Goal: Task Accomplishment & Management: Use online tool/utility

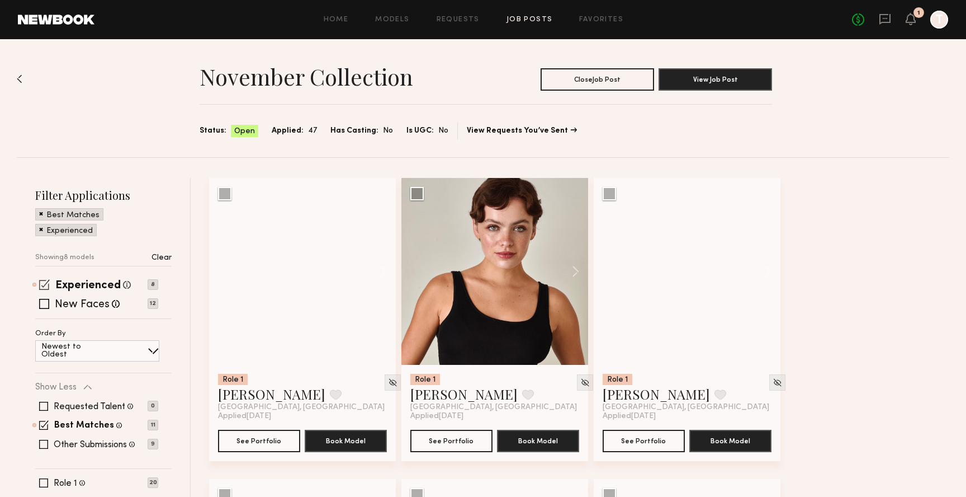
click at [44, 284] on span at bounding box center [44, 284] width 11 height 11
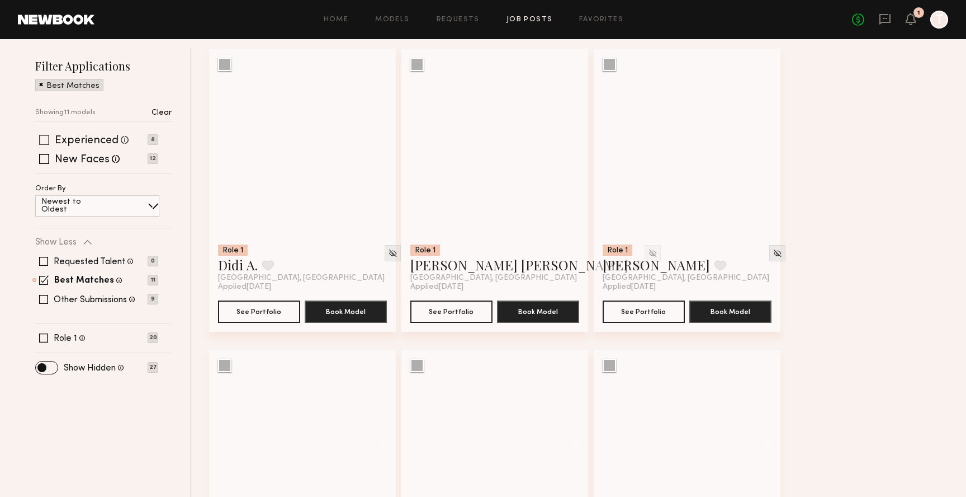
scroll to position [140, 0]
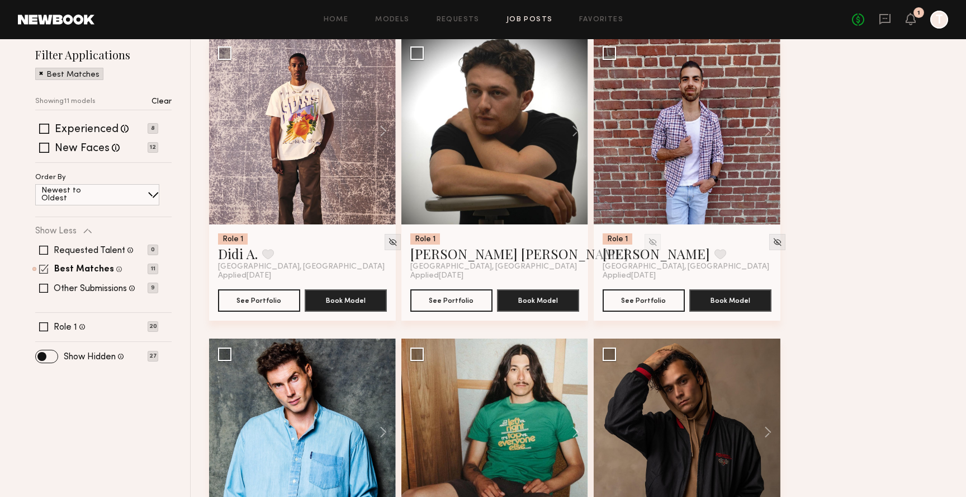
click at [43, 265] on span at bounding box center [44, 269] width 10 height 10
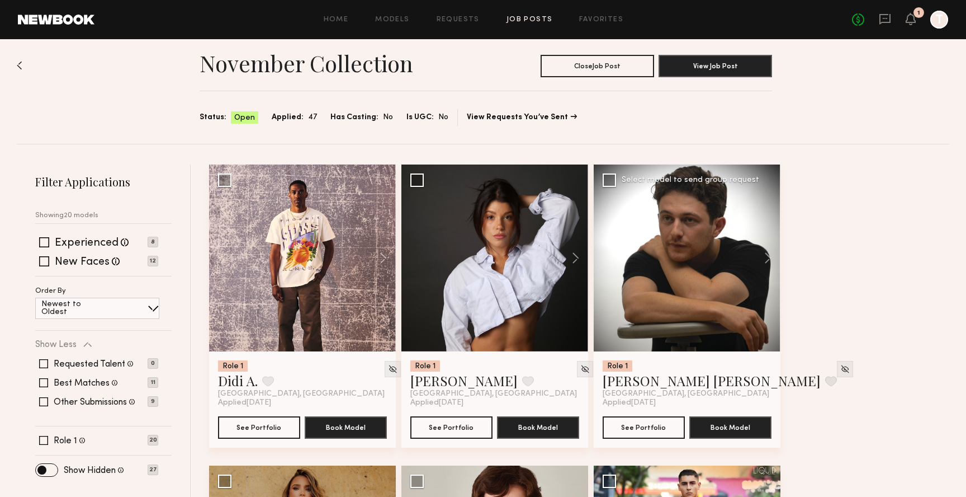
scroll to position [0, 0]
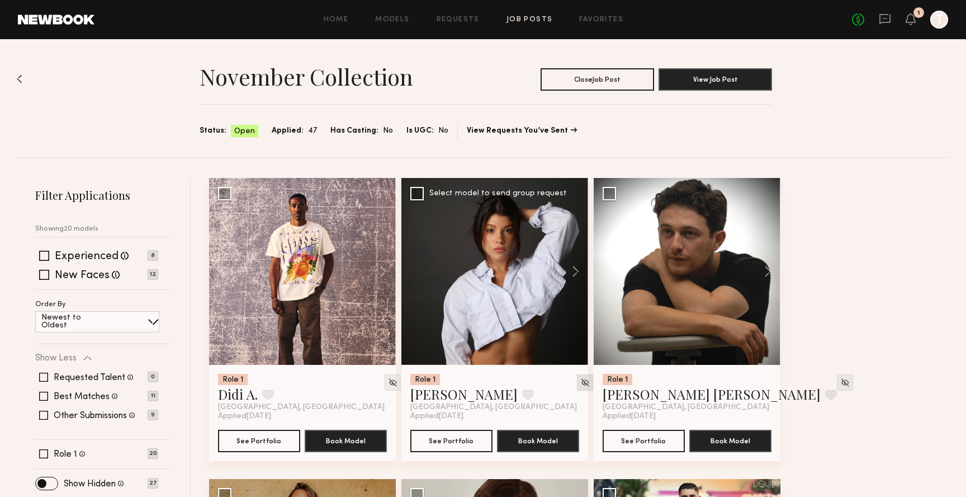
click at [581, 383] on img at bounding box center [586, 383] width 10 height 10
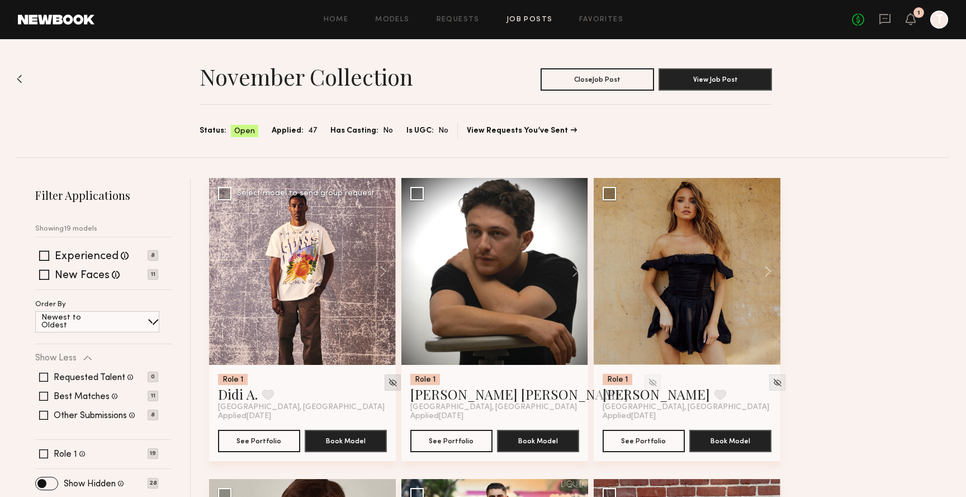
click at [388, 379] on img at bounding box center [393, 383] width 10 height 10
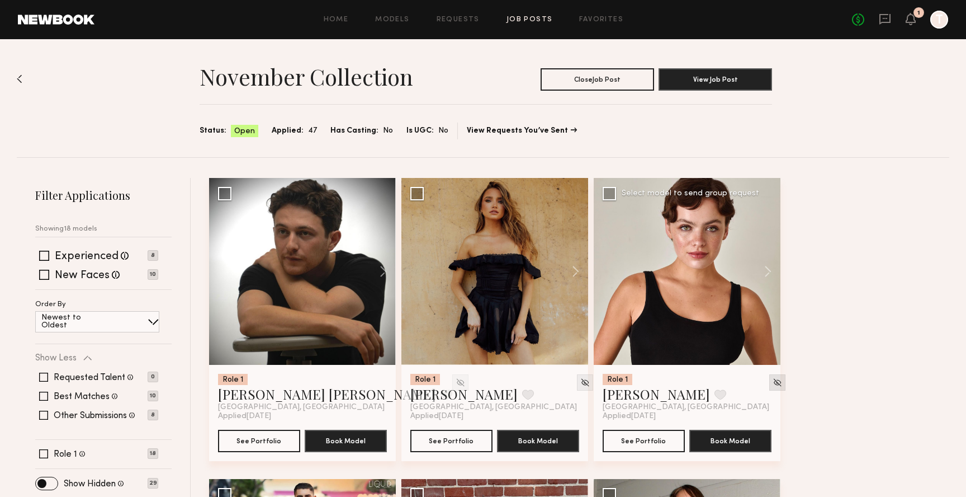
click at [773, 383] on img at bounding box center [778, 383] width 10 height 10
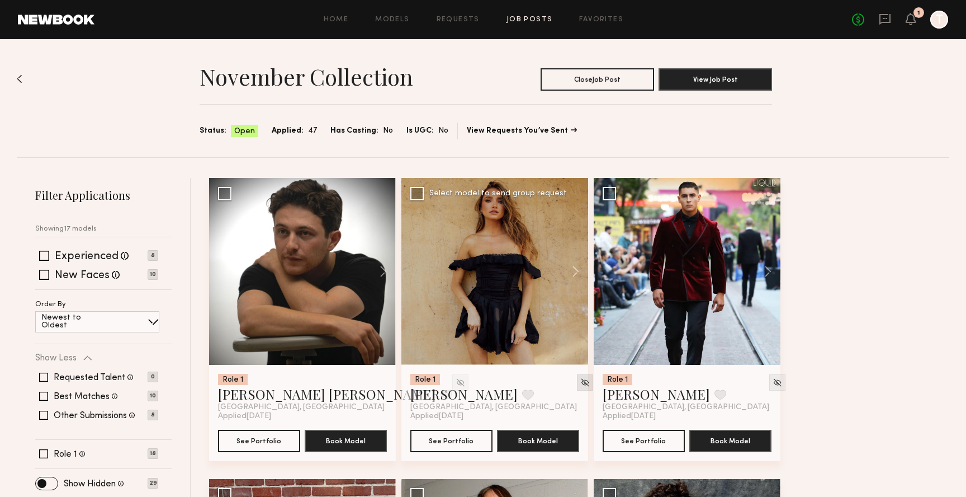
click at [581, 378] on img at bounding box center [586, 383] width 10 height 10
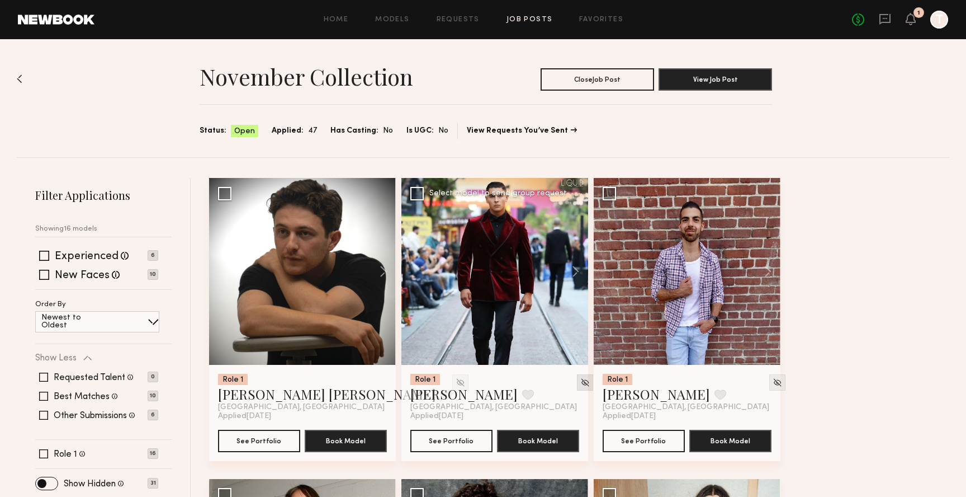
click at [581, 379] on img at bounding box center [586, 383] width 10 height 10
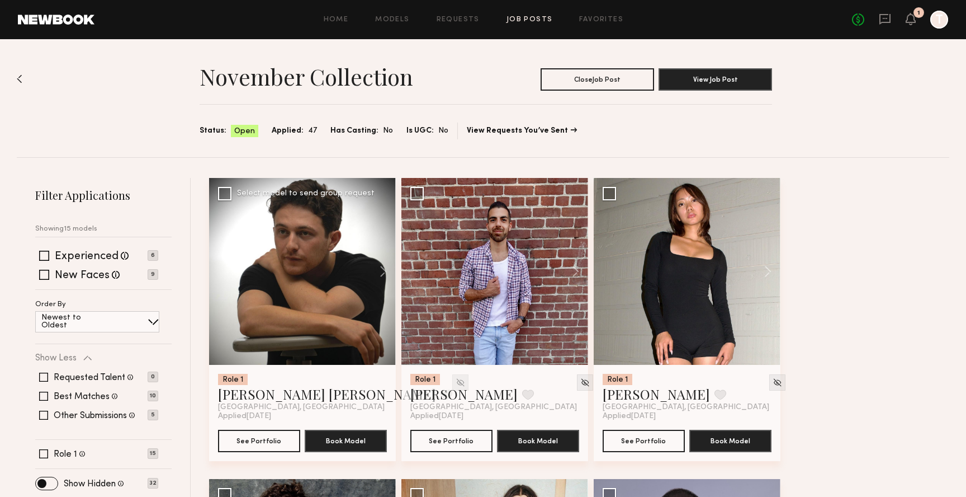
click at [456, 378] on img at bounding box center [461, 383] width 10 height 10
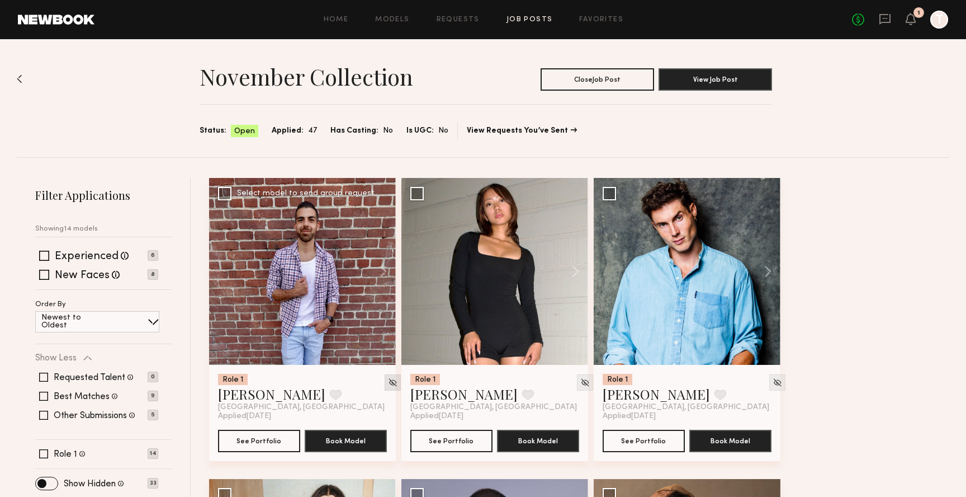
click at [388, 383] on img at bounding box center [393, 383] width 10 height 10
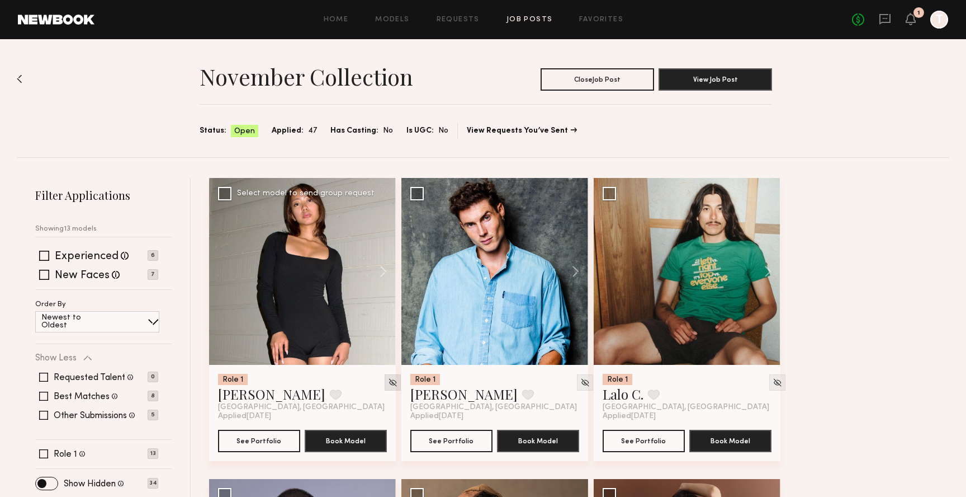
click at [388, 381] on img at bounding box center [393, 383] width 10 height 10
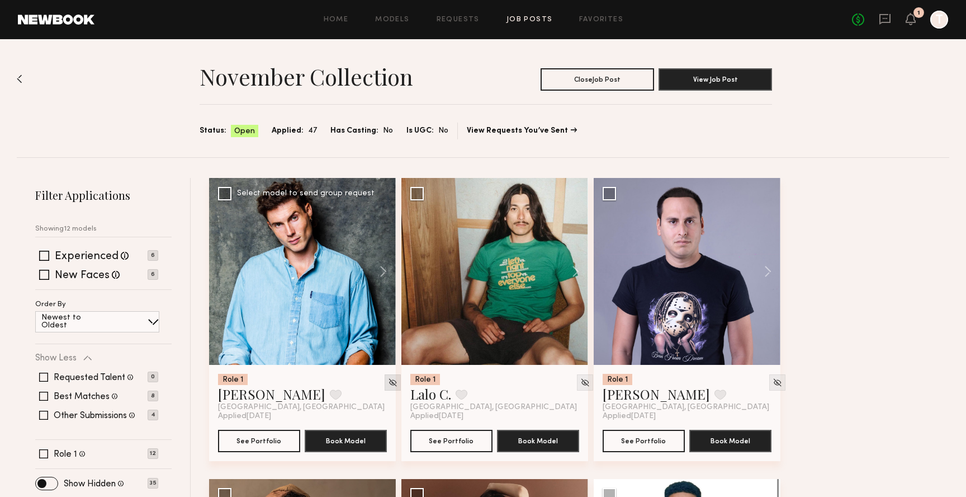
click at [388, 378] on img at bounding box center [393, 383] width 10 height 10
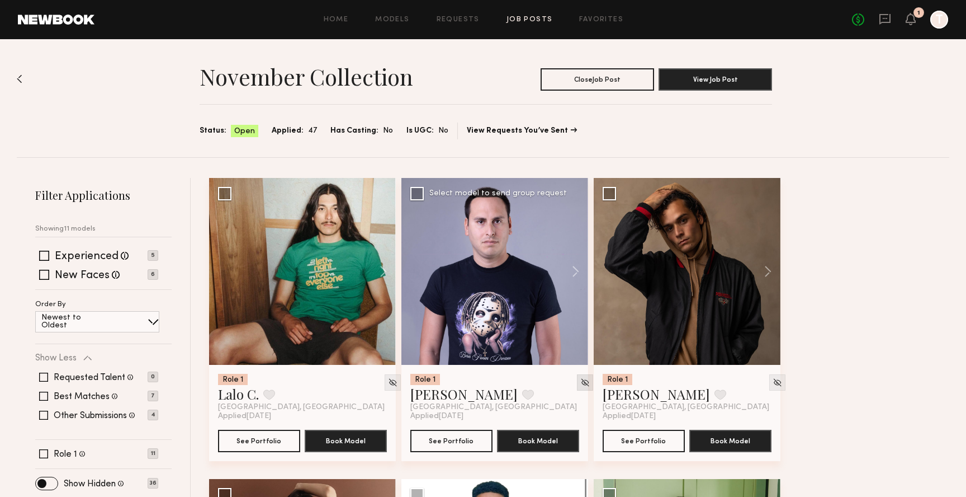
click at [581, 384] on img at bounding box center [586, 383] width 10 height 10
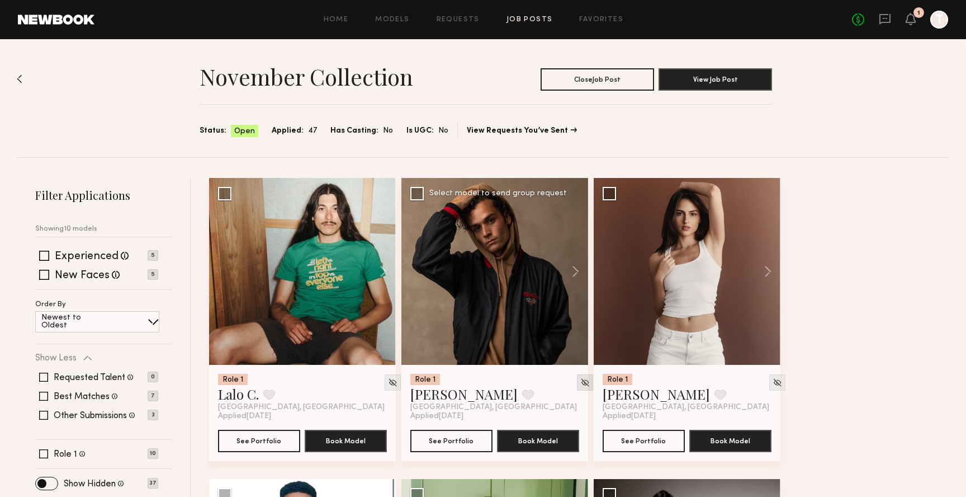
click at [581, 381] on img at bounding box center [586, 383] width 10 height 10
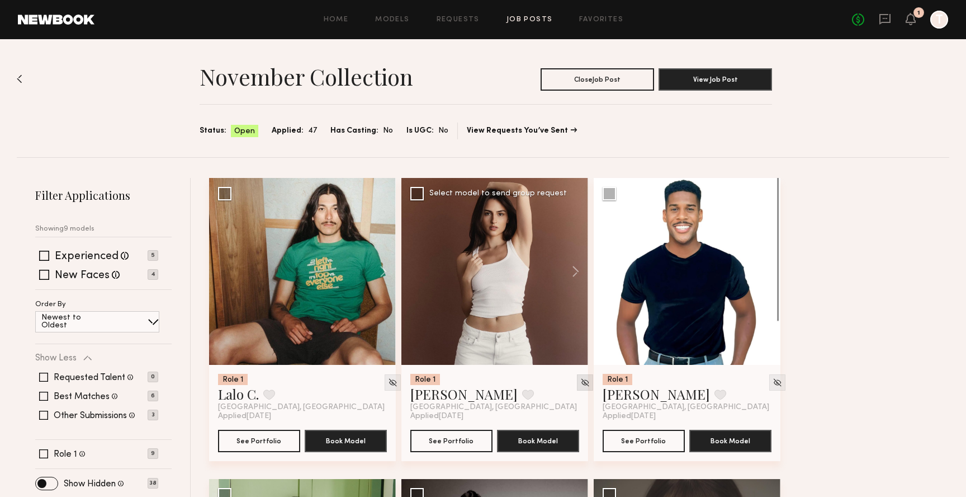
click at [581, 379] on img at bounding box center [586, 383] width 10 height 10
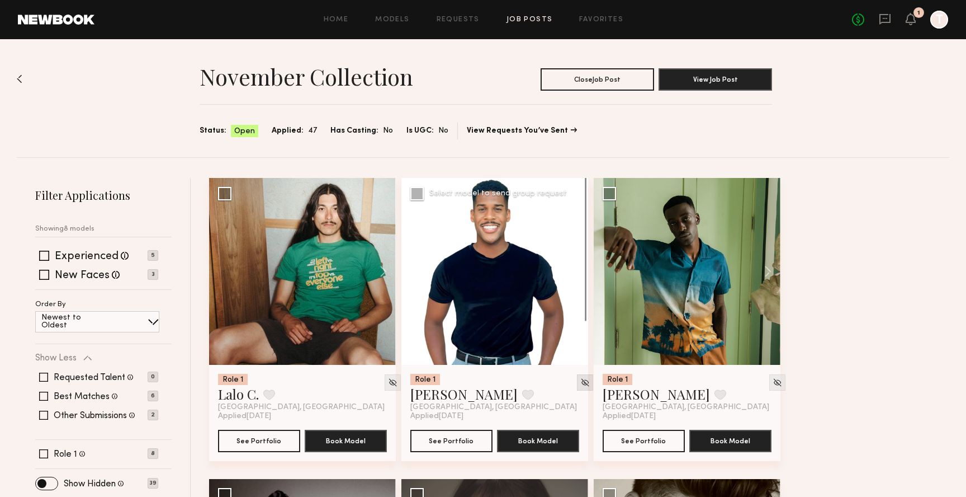
click at [581, 383] on img at bounding box center [586, 383] width 10 height 10
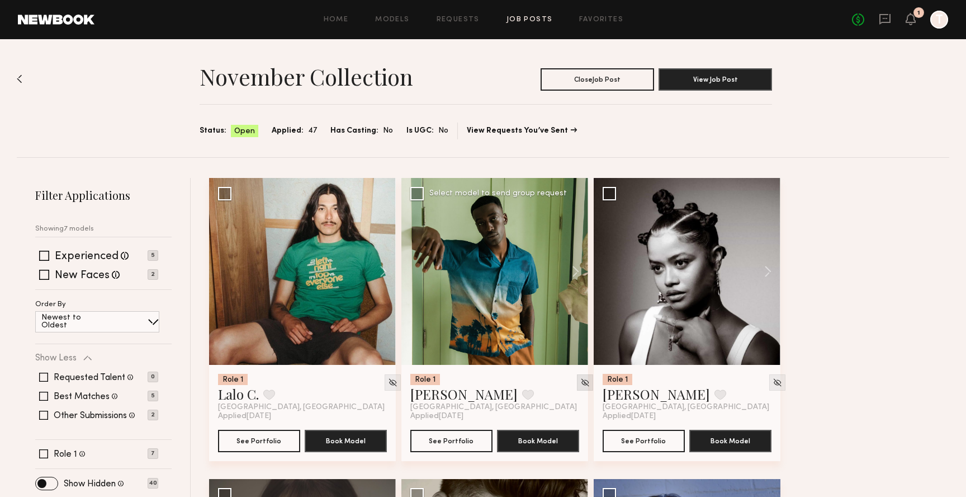
click at [581, 385] on img at bounding box center [586, 383] width 10 height 10
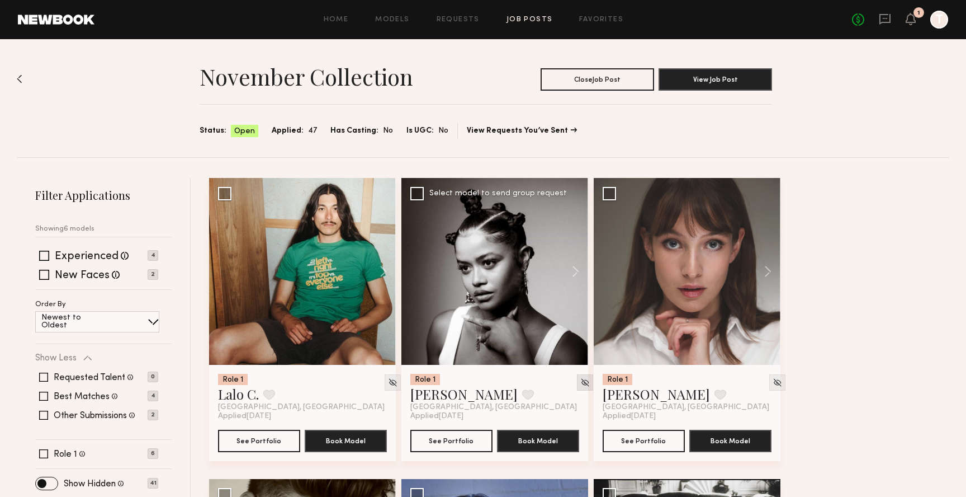
click at [581, 381] on img at bounding box center [586, 383] width 10 height 10
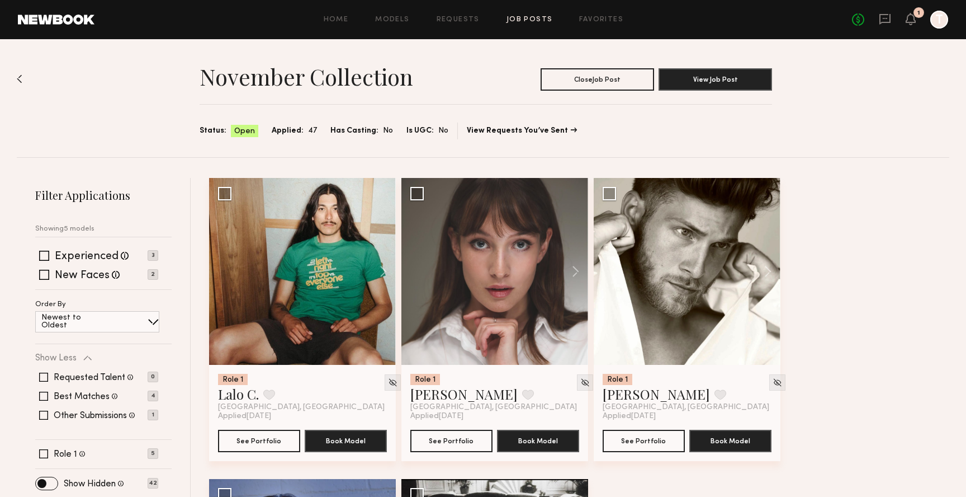
click at [581, 381] on img at bounding box center [586, 383] width 10 height 10
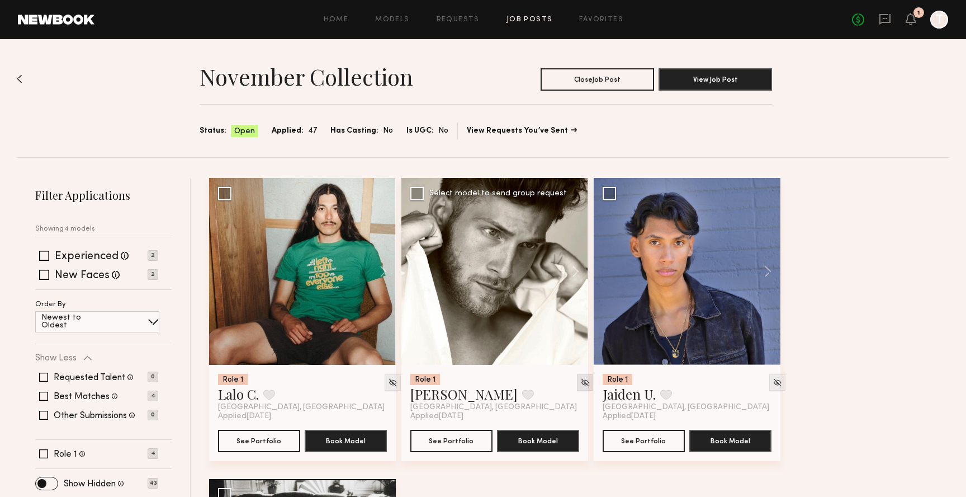
click at [581, 384] on img at bounding box center [586, 383] width 10 height 10
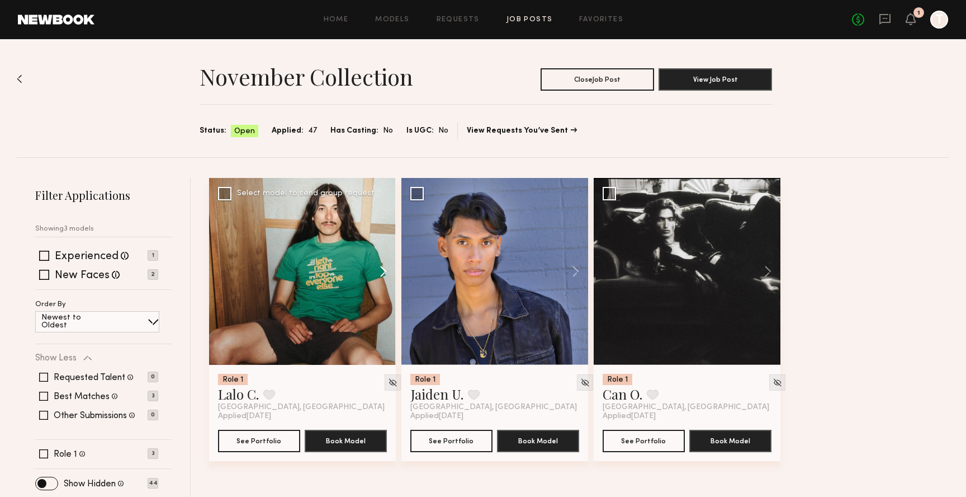
click at [381, 269] on button at bounding box center [378, 271] width 36 height 187
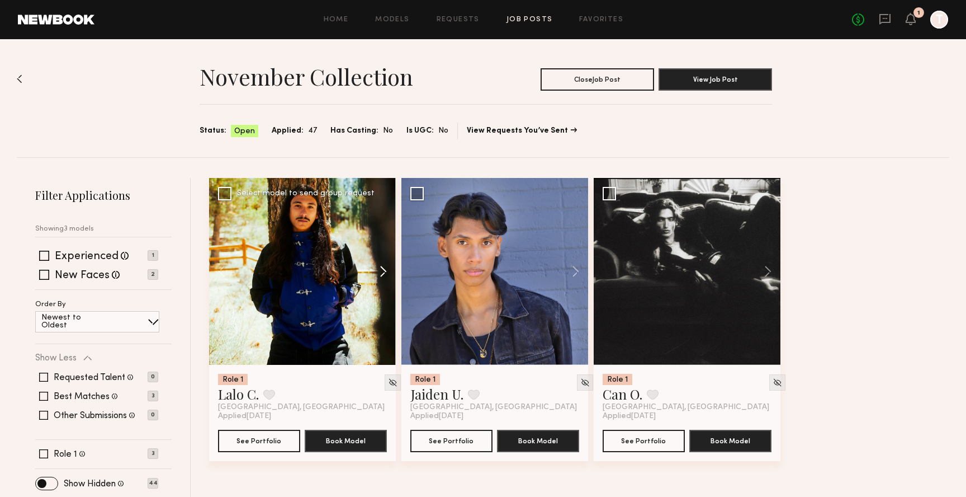
click at [381, 269] on button at bounding box center [378, 271] width 36 height 187
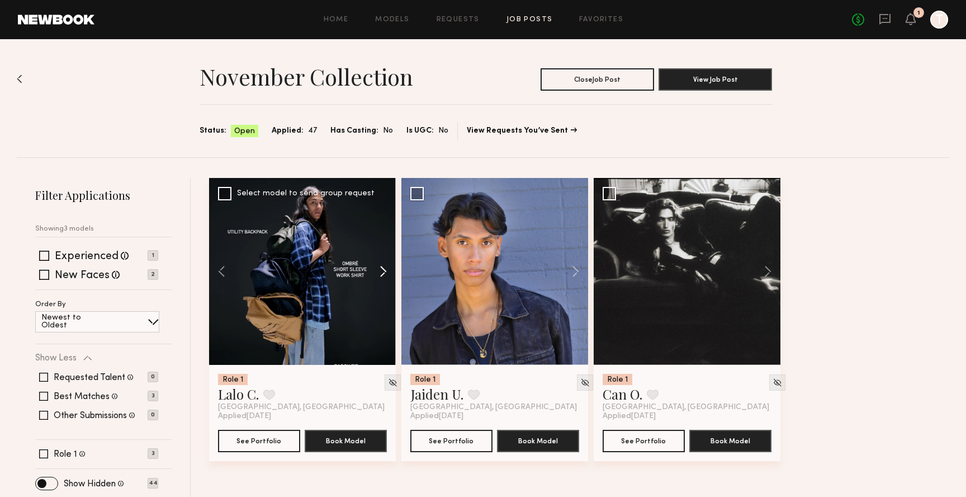
click at [381, 269] on button at bounding box center [378, 271] width 36 height 187
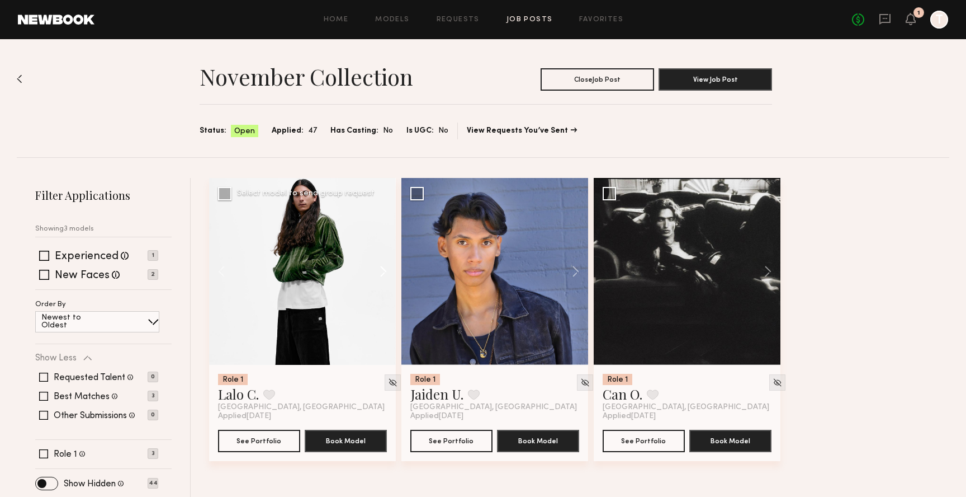
click at [381, 267] on button at bounding box center [378, 271] width 36 height 187
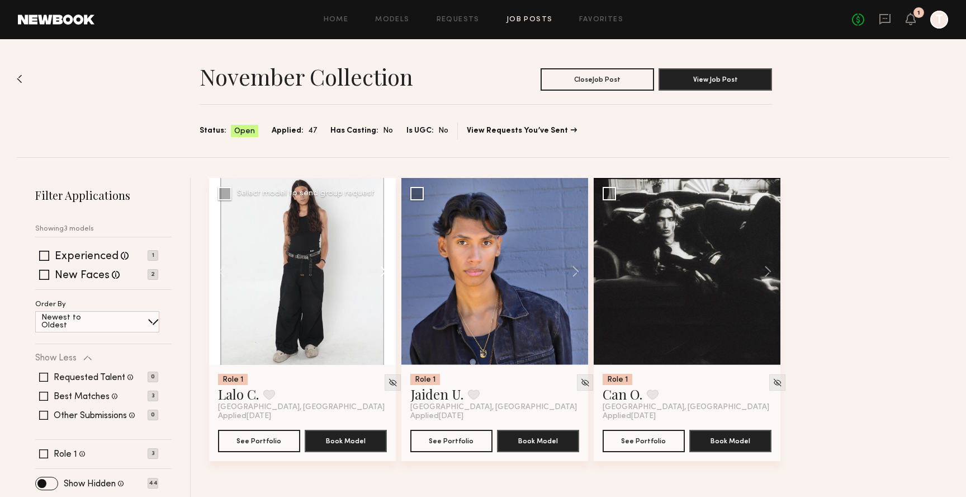
click at [381, 267] on button at bounding box center [378, 271] width 36 height 187
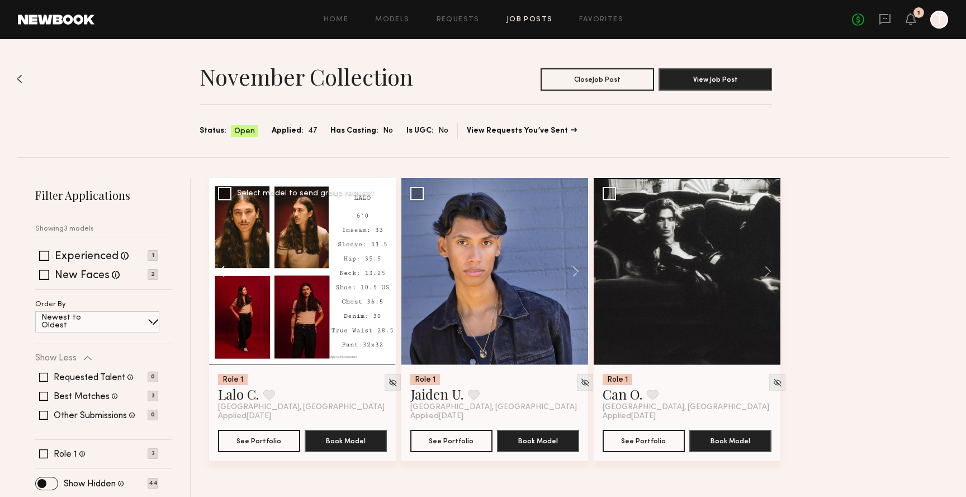
click at [215, 269] on button at bounding box center [227, 271] width 36 height 187
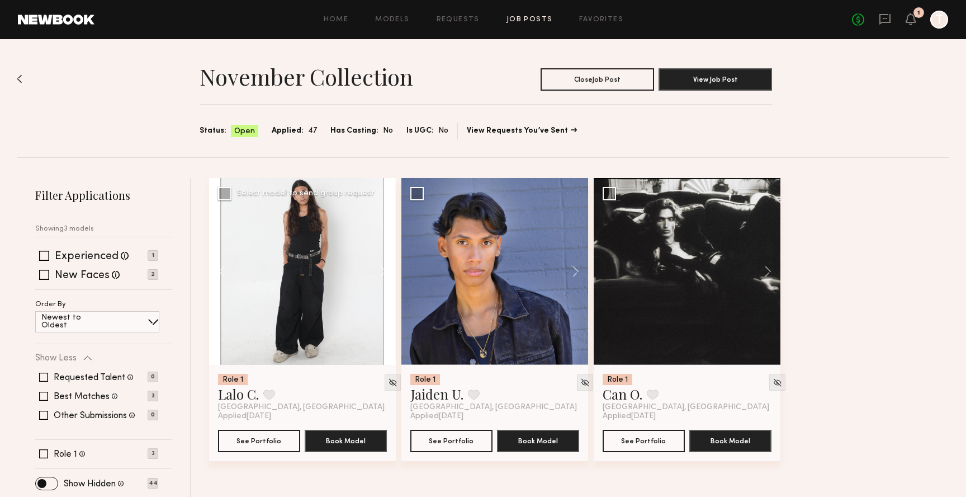
click at [343, 282] on div at bounding box center [302, 271] width 187 height 187
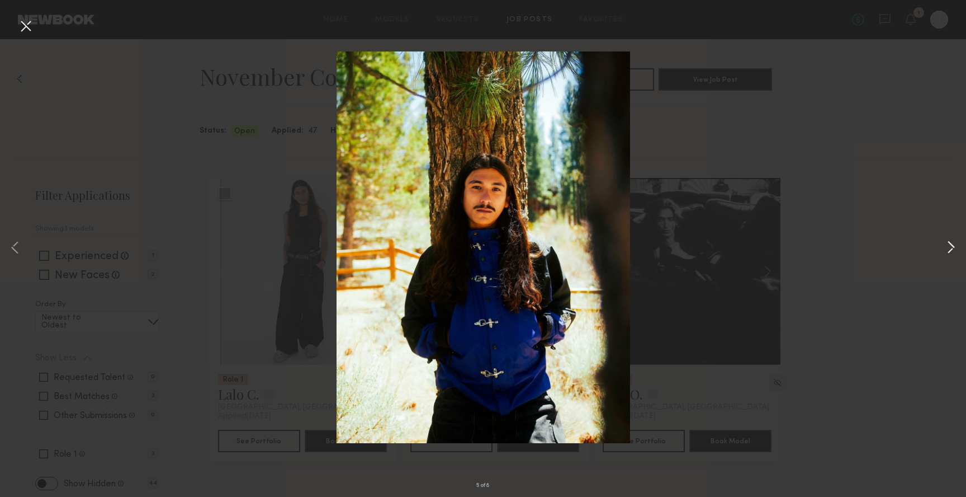
click at [952, 246] on button at bounding box center [951, 248] width 13 height 397
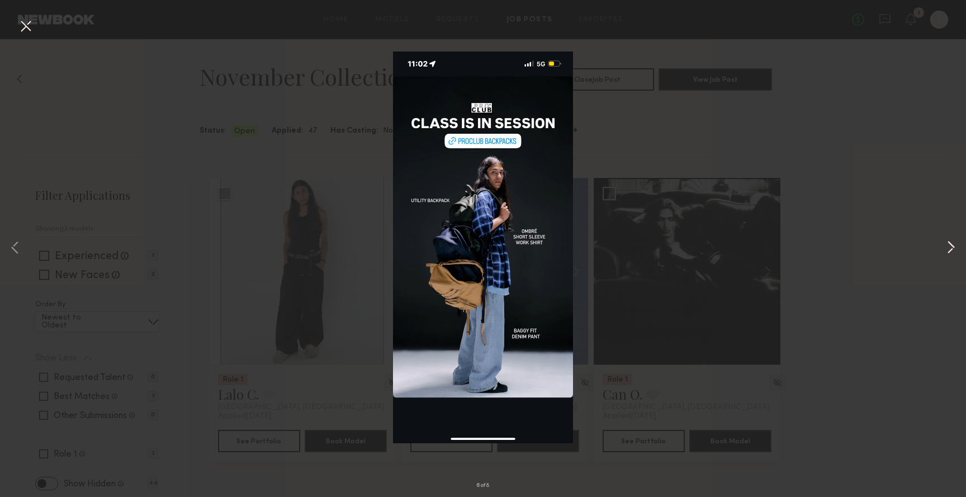
click at [952, 246] on button at bounding box center [951, 248] width 13 height 397
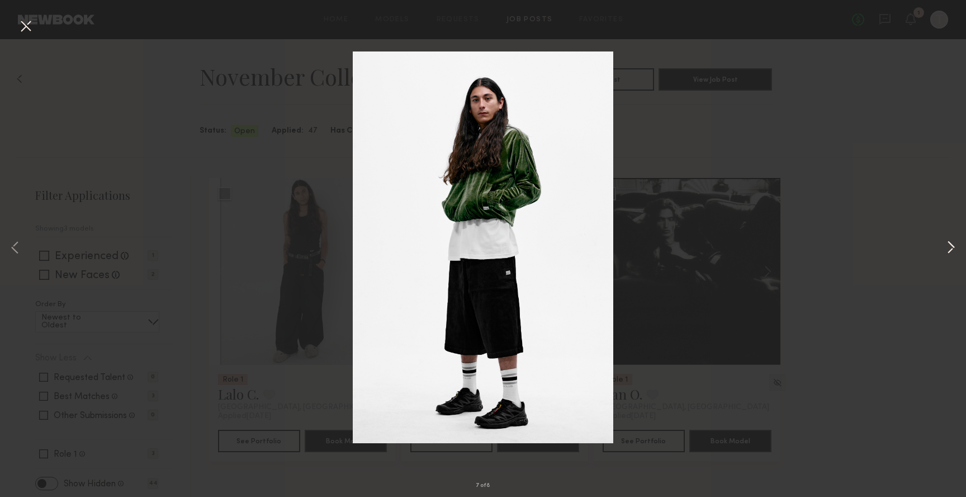
click at [953, 246] on button at bounding box center [951, 248] width 13 height 397
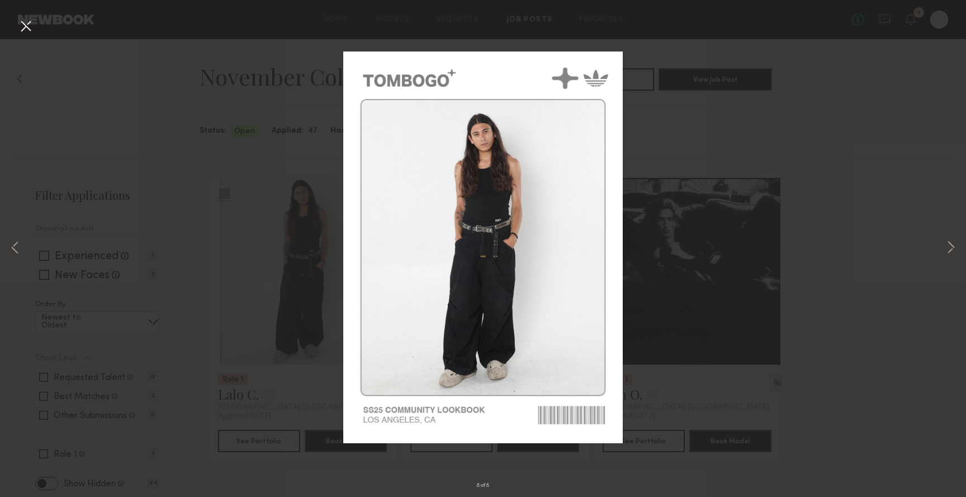
click at [697, 105] on div "8 of 8" at bounding box center [483, 248] width 966 height 497
click at [22, 20] on button at bounding box center [26, 27] width 18 height 20
